Goal: Information Seeking & Learning: Learn about a topic

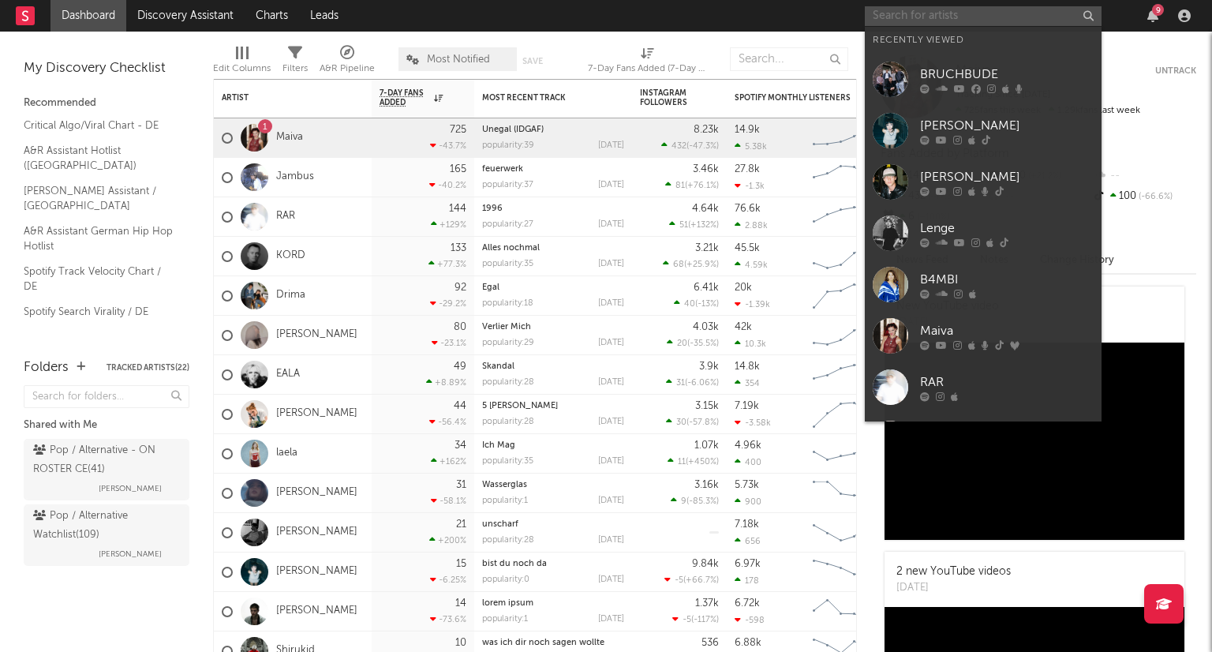
click at [904, 15] on input "text" at bounding box center [983, 16] width 237 height 20
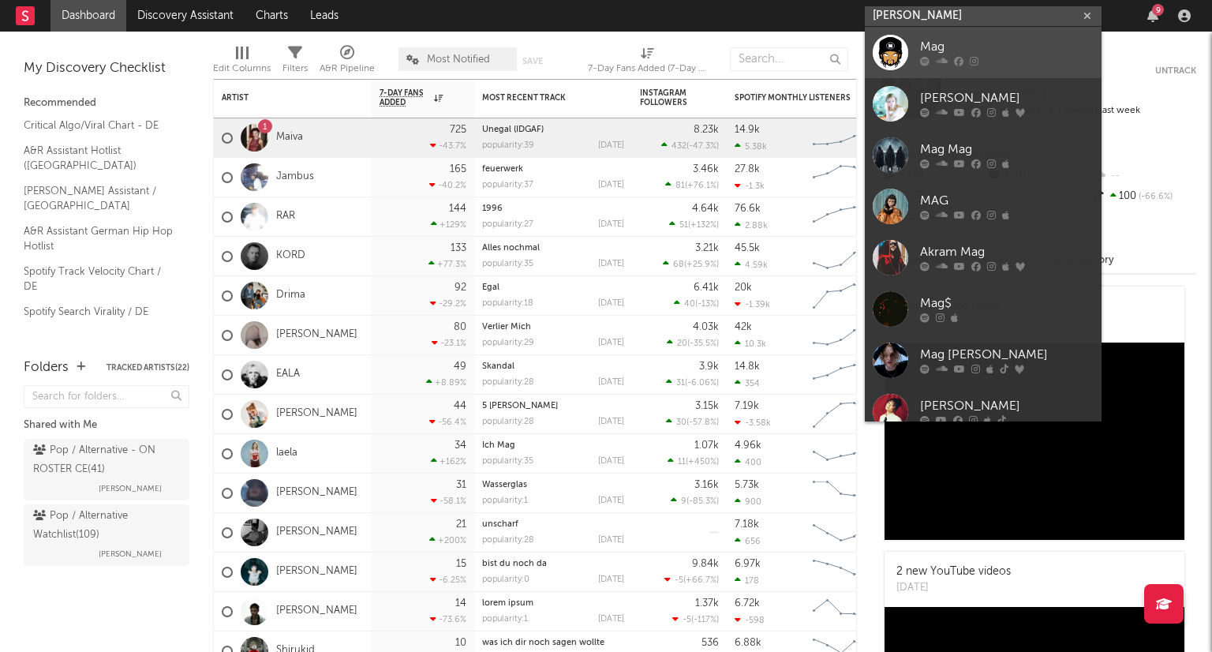
type input "[PERSON_NAME]"
click at [915, 27] on link "Mag" at bounding box center [983, 52] width 237 height 51
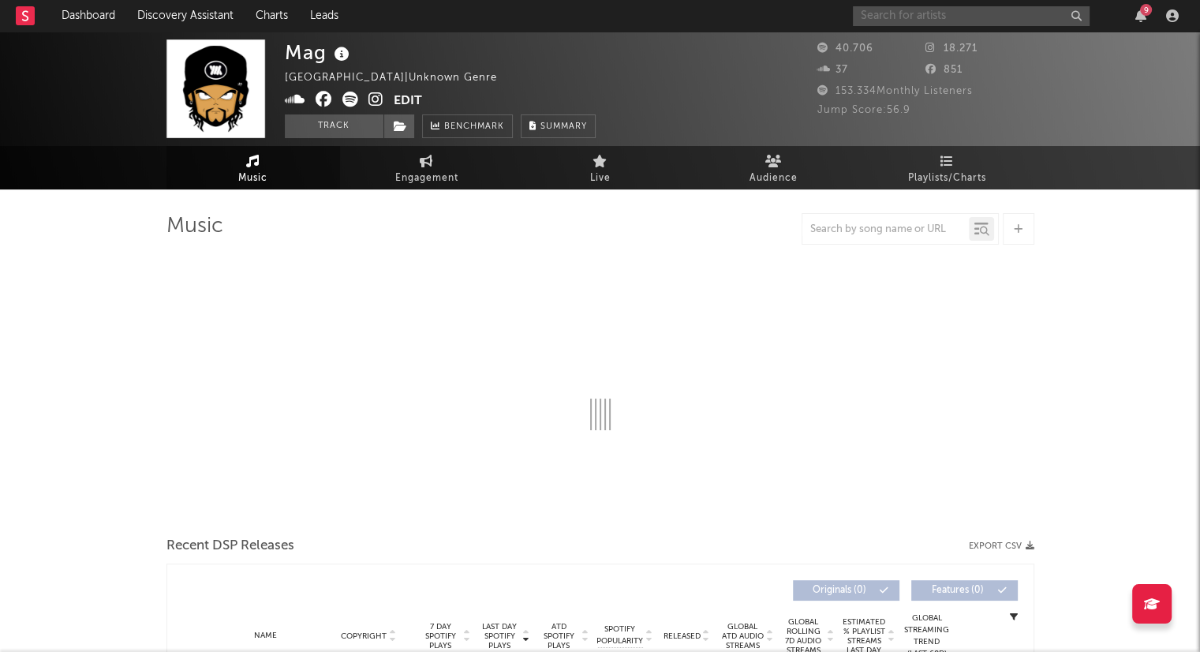
click at [918, 16] on input "text" at bounding box center [971, 16] width 237 height 20
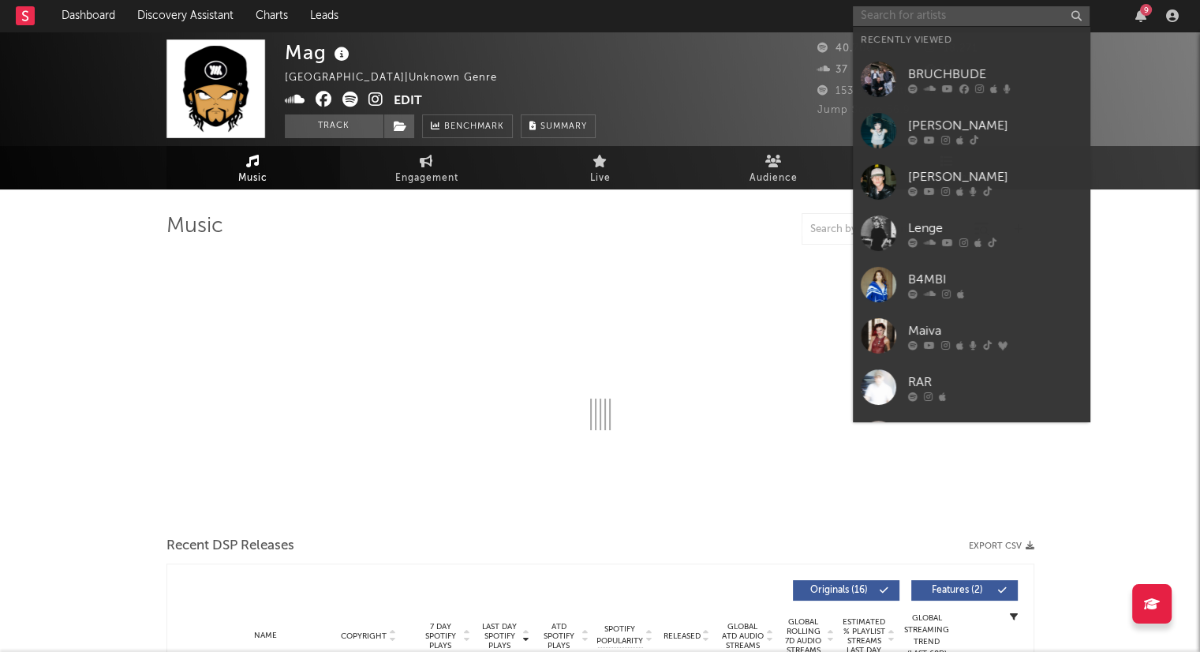
select select "6m"
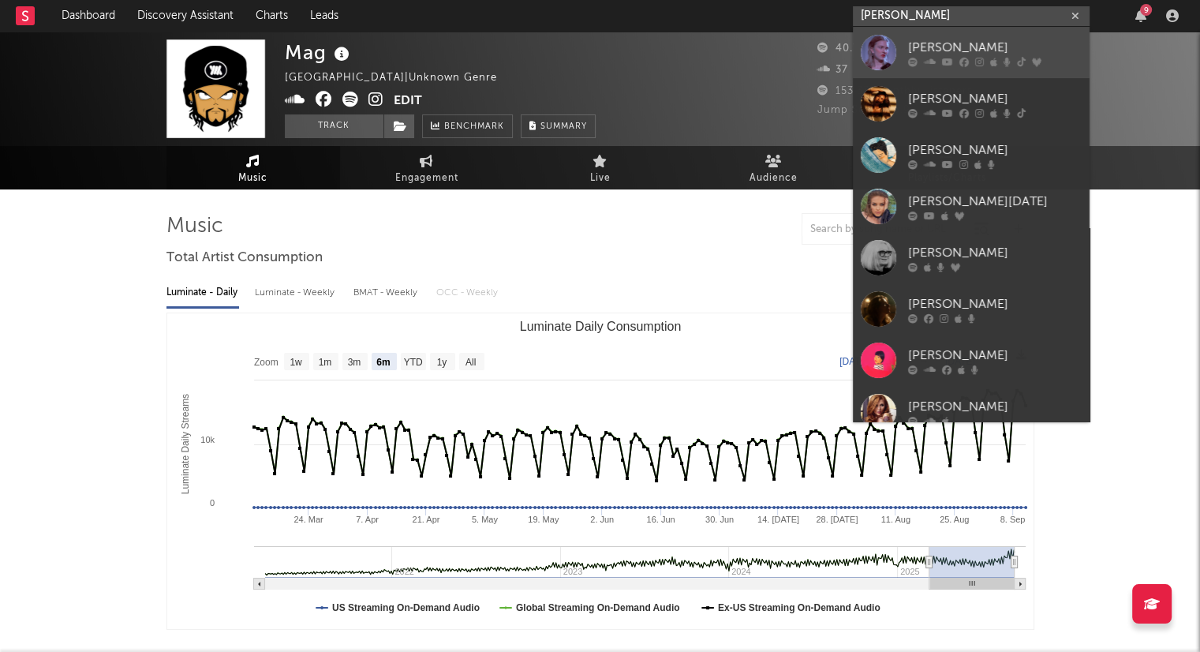
type input "[PERSON_NAME]"
click at [919, 57] on div at bounding box center [995, 61] width 174 height 9
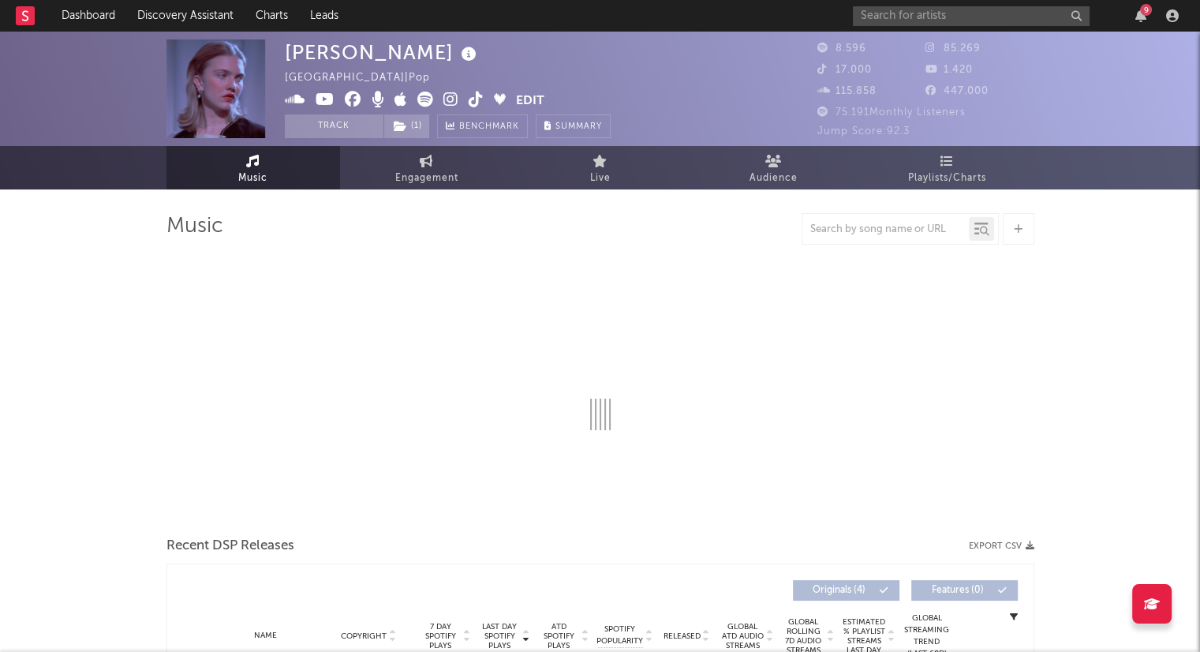
select select "6m"
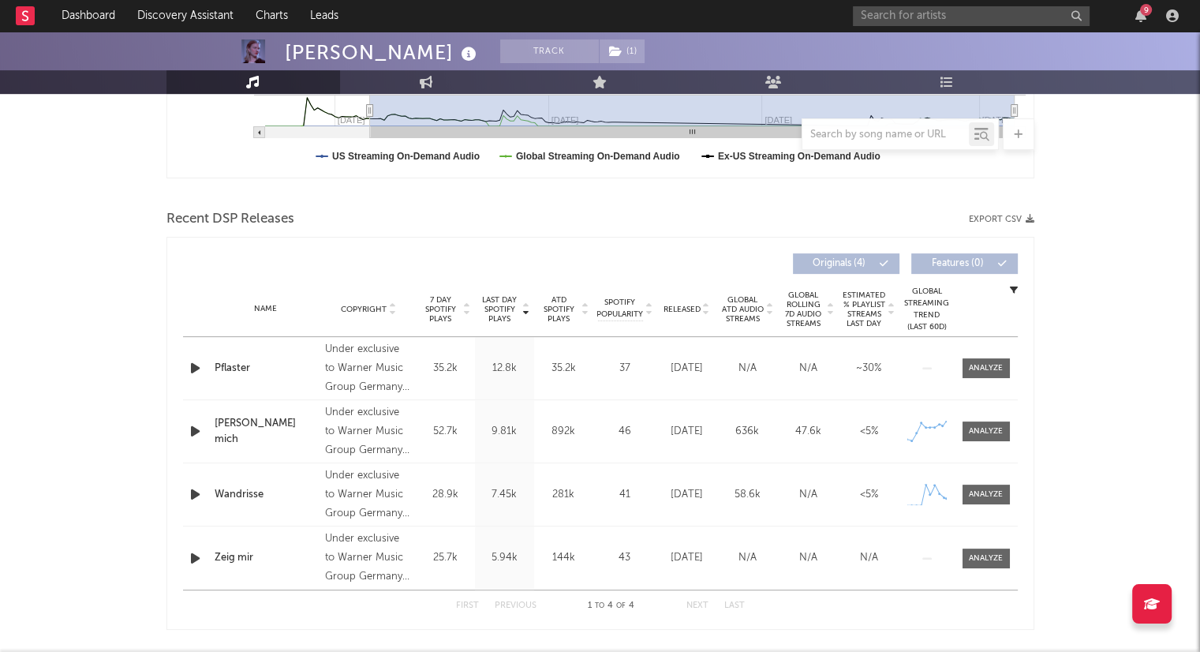
scroll to position [451, 0]
click at [704, 312] on icon at bounding box center [706, 312] width 8 height 6
click at [500, 56] on button "Track" at bounding box center [549, 51] width 99 height 24
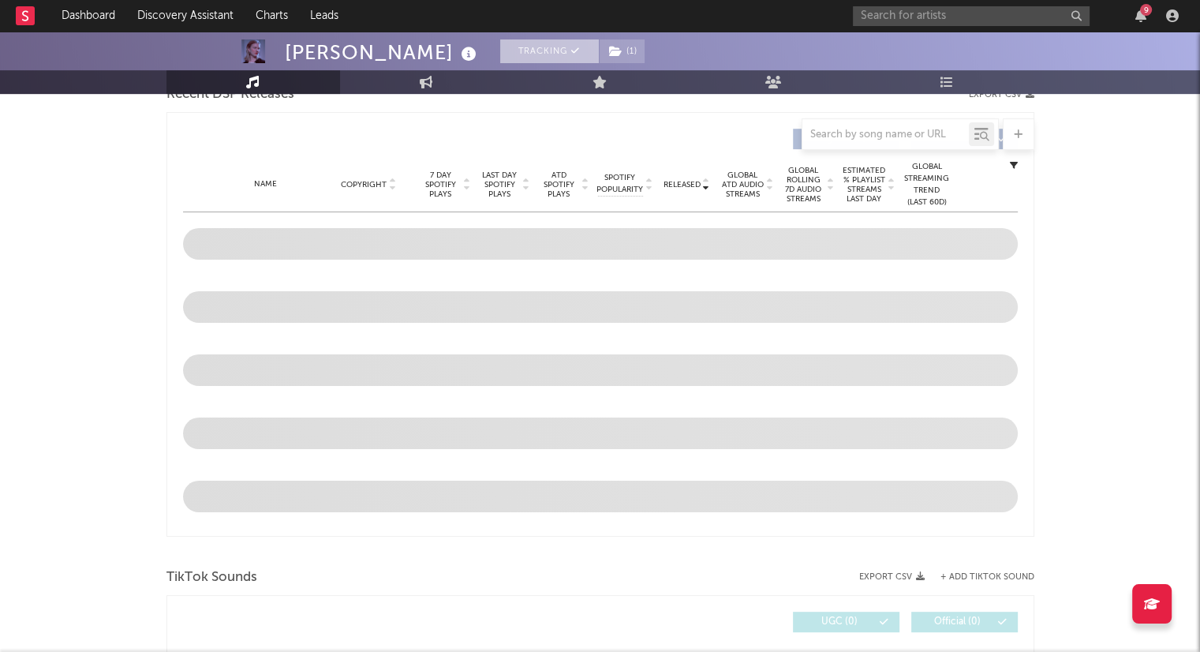
scroll to position [327, 0]
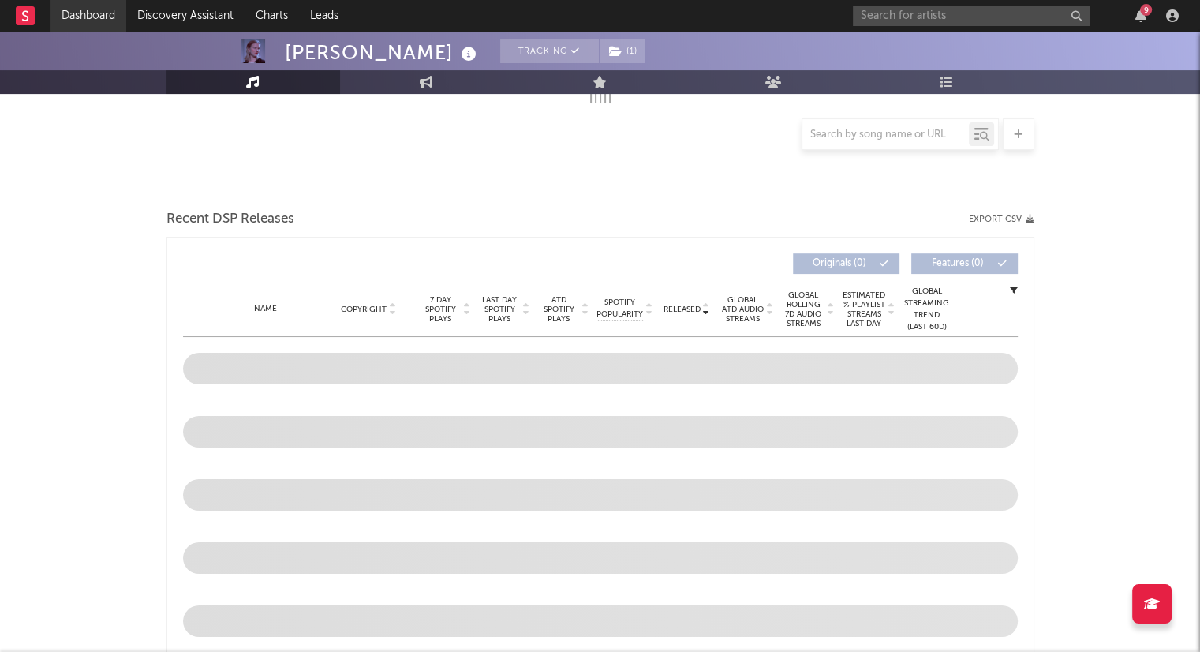
click at [88, 11] on link "Dashboard" at bounding box center [88, 16] width 76 height 32
